Goal: Task Accomplishment & Management: Manage account settings

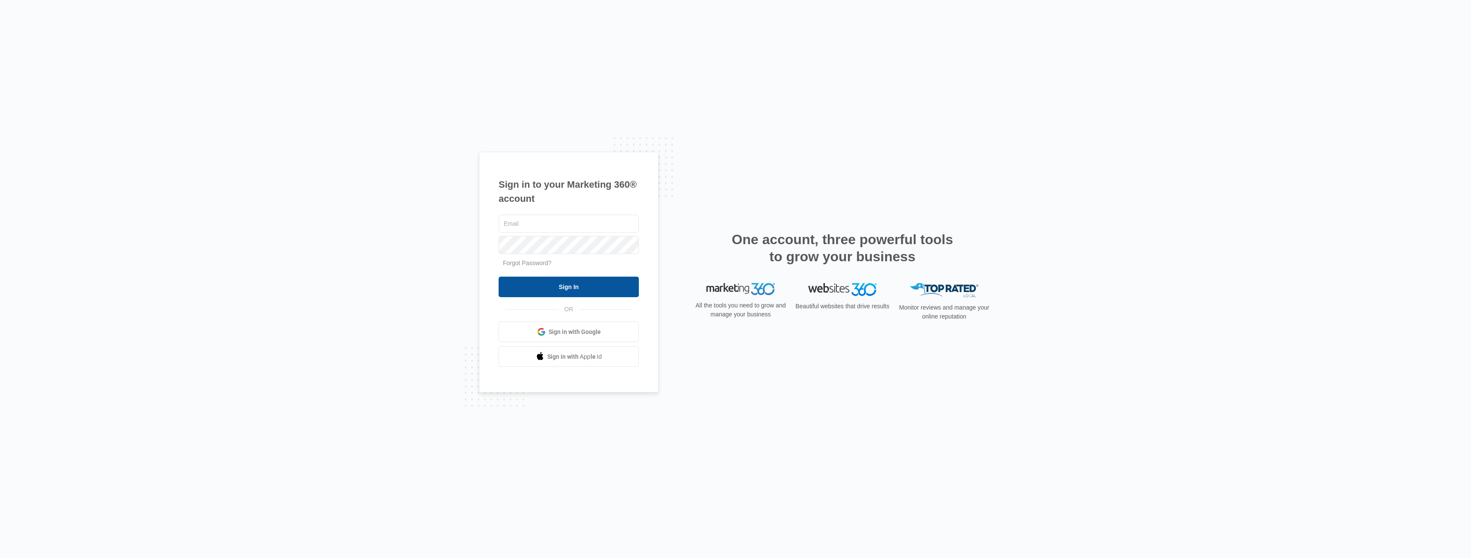
type input "[EMAIL_ADDRESS][DOMAIN_NAME]"
click at [583, 290] on input "Sign In" at bounding box center [569, 287] width 140 height 21
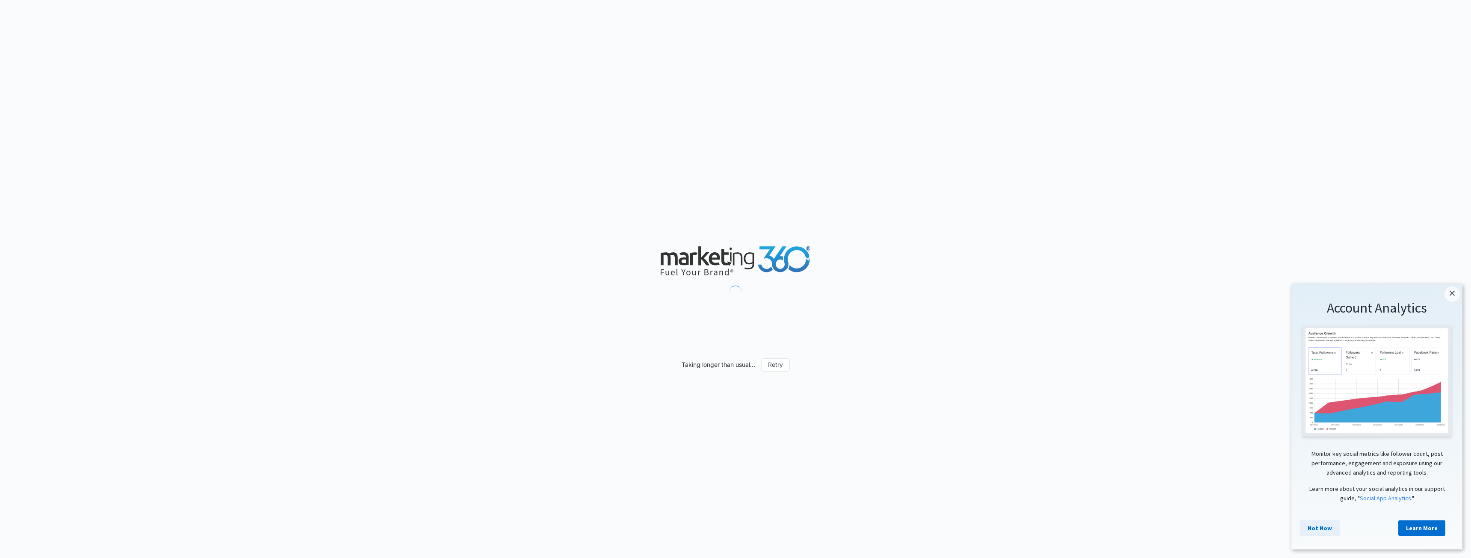
click at [1326, 536] on link "Not Now" at bounding box center [1320, 528] width 40 height 15
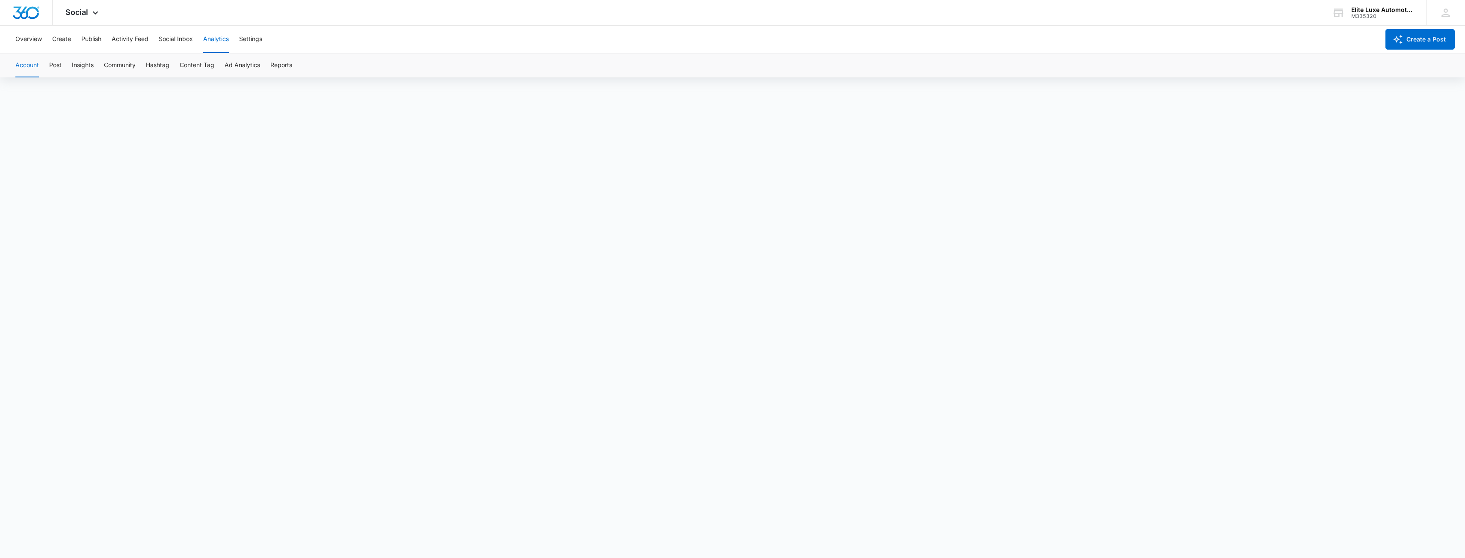
scroll to position [6, 0]
click at [124, 38] on button "Activity Feed" at bounding box center [130, 39] width 37 height 27
click at [137, 68] on button "Mentions" at bounding box center [133, 65] width 26 height 24
click at [185, 69] on button "Social Listening" at bounding box center [178, 65] width 44 height 24
click at [83, 64] on button "Direct Messages" at bounding box center [85, 65] width 47 height 24
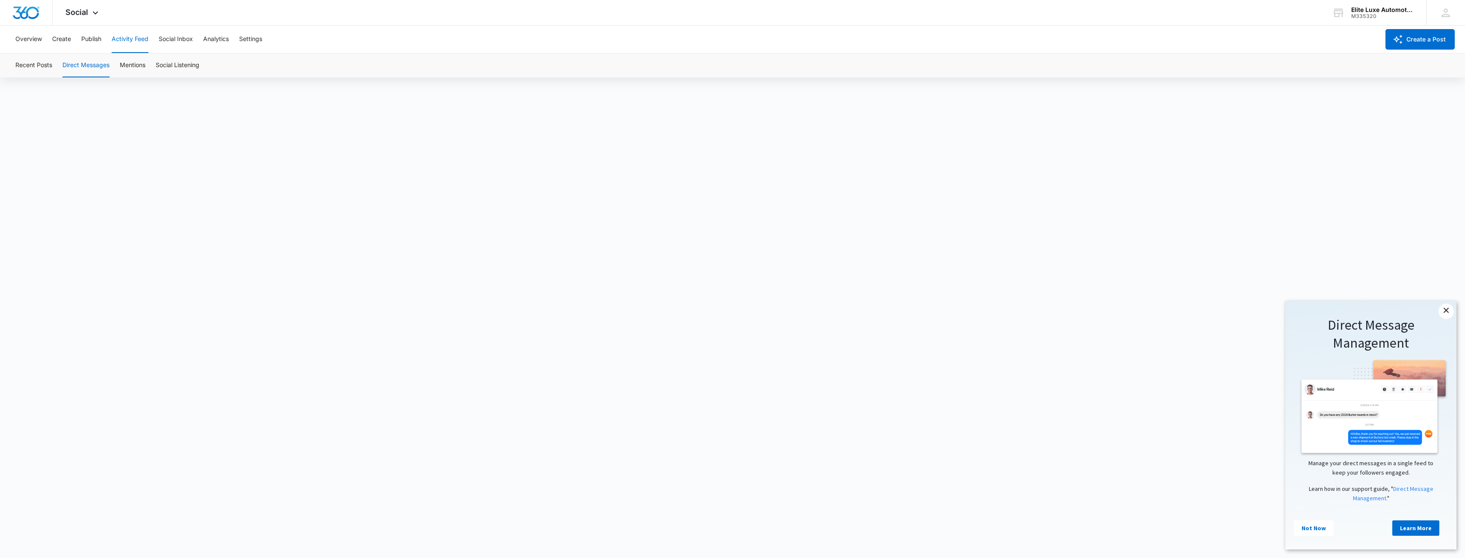
click at [1447, 312] on link "×" at bounding box center [1446, 311] width 15 height 15
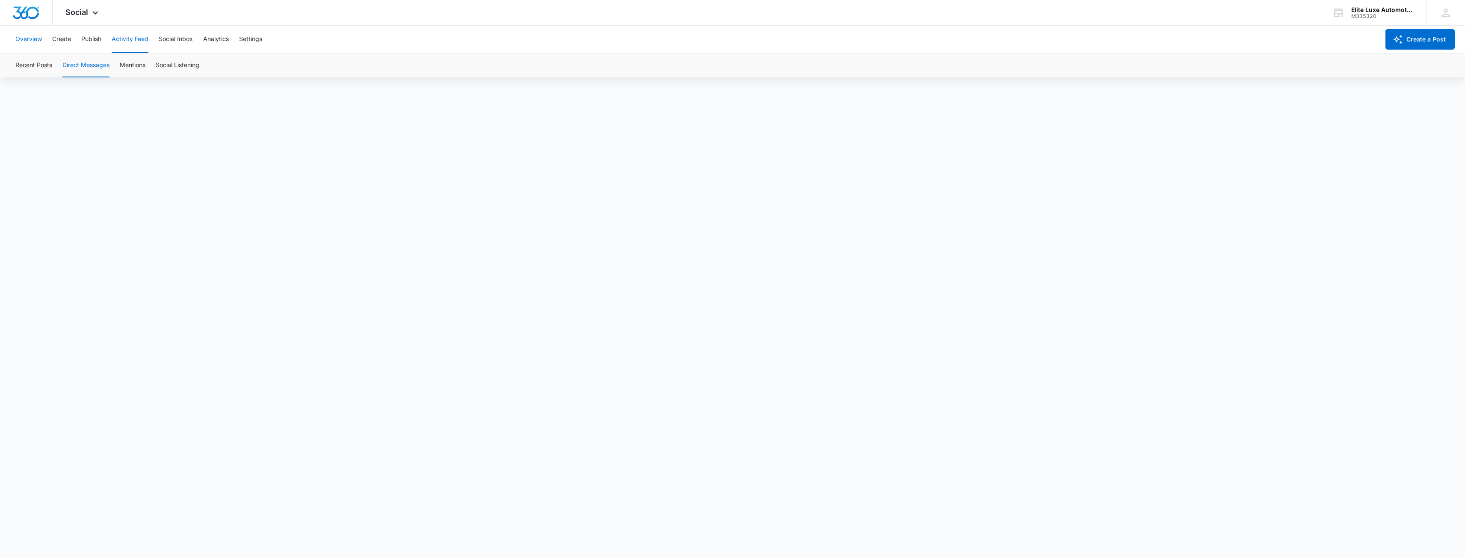
click at [33, 41] on button "Overview" at bounding box center [28, 39] width 27 height 27
